Goal: Task Accomplishment & Management: Use online tool/utility

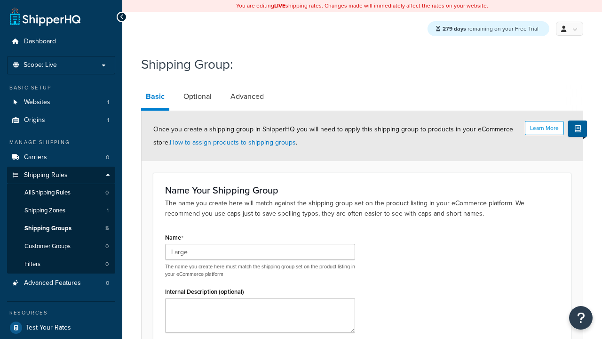
type input "Large"
type input "Extra Large"
